Goal: Task Accomplishment & Management: Manage account settings

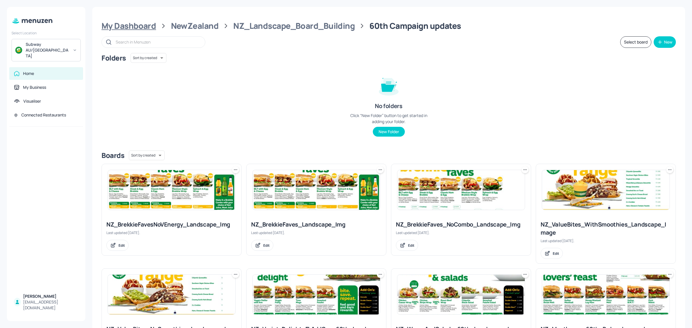
click at [137, 29] on div "My Dashboard" at bounding box center [129, 26] width 55 height 10
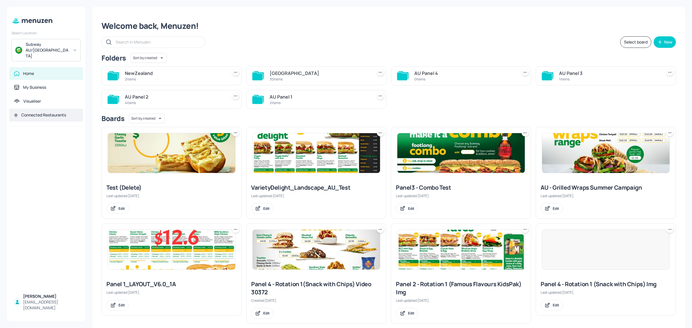
click at [35, 112] on div "Connected Restaurants" at bounding box center [43, 115] width 45 height 6
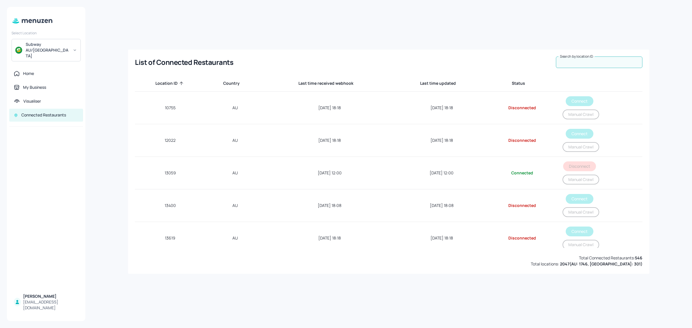
click at [588, 64] on input "Search by location ID" at bounding box center [599, 63] width 87 height 12
